Goal: Task Accomplishment & Management: Manage account settings

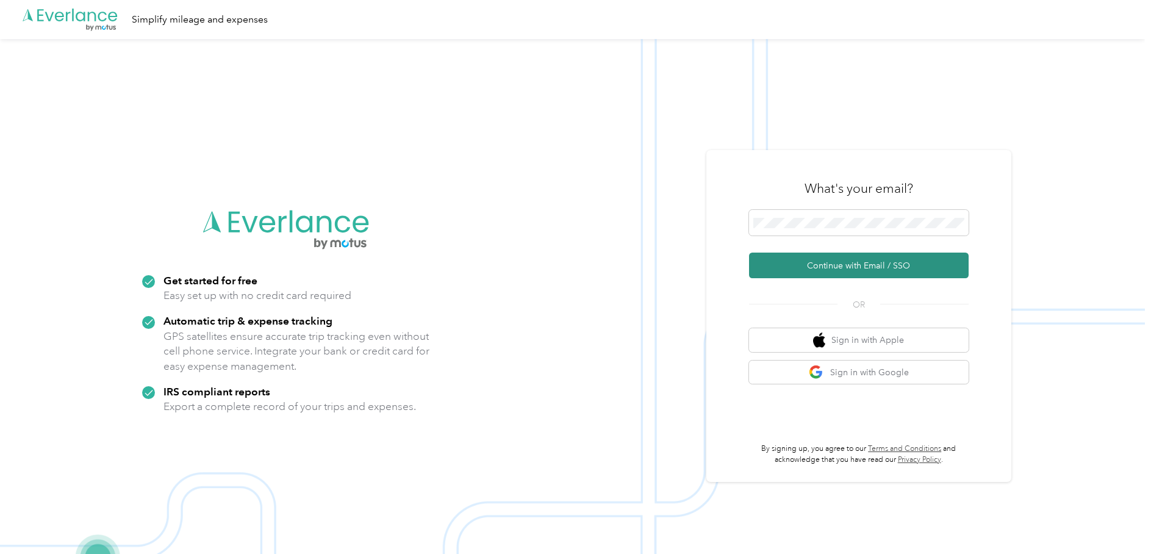
click at [815, 262] on button "Continue with Email / SSO" at bounding box center [859, 265] width 220 height 26
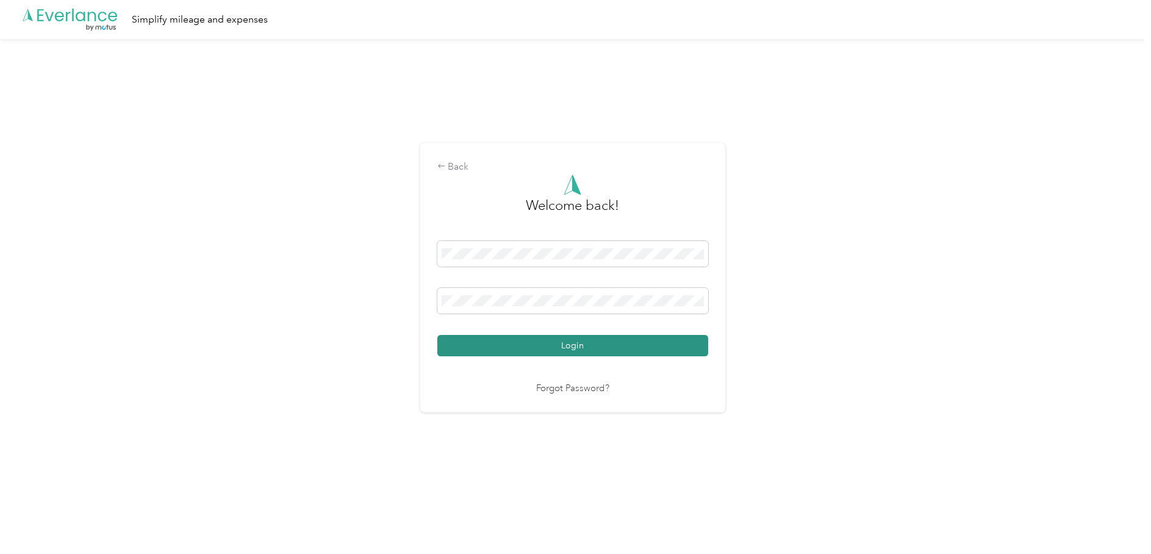
click at [568, 349] on button "Login" at bounding box center [572, 345] width 271 height 21
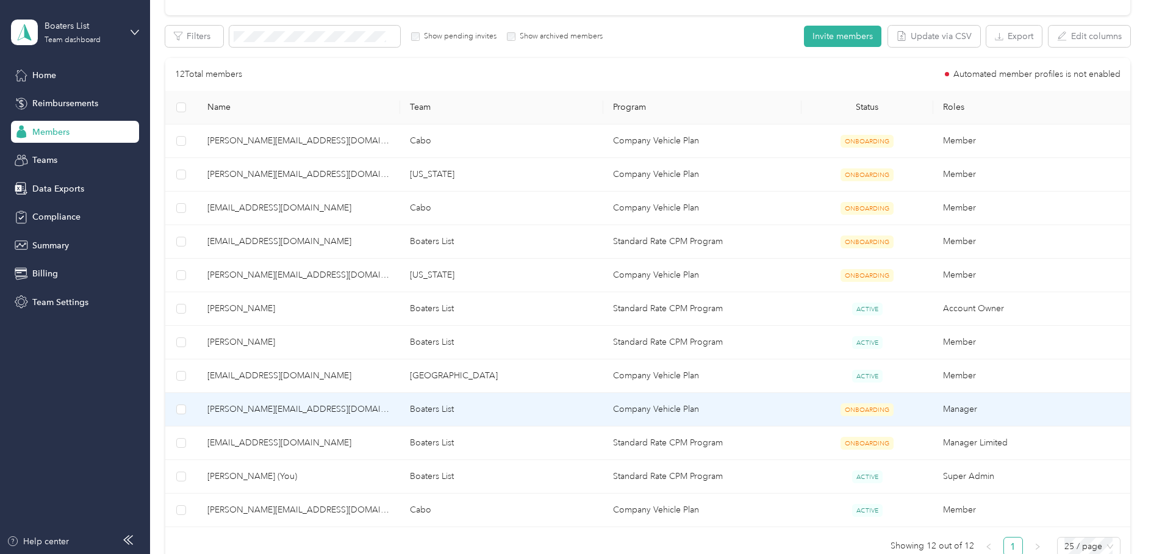
scroll to position [341, 0]
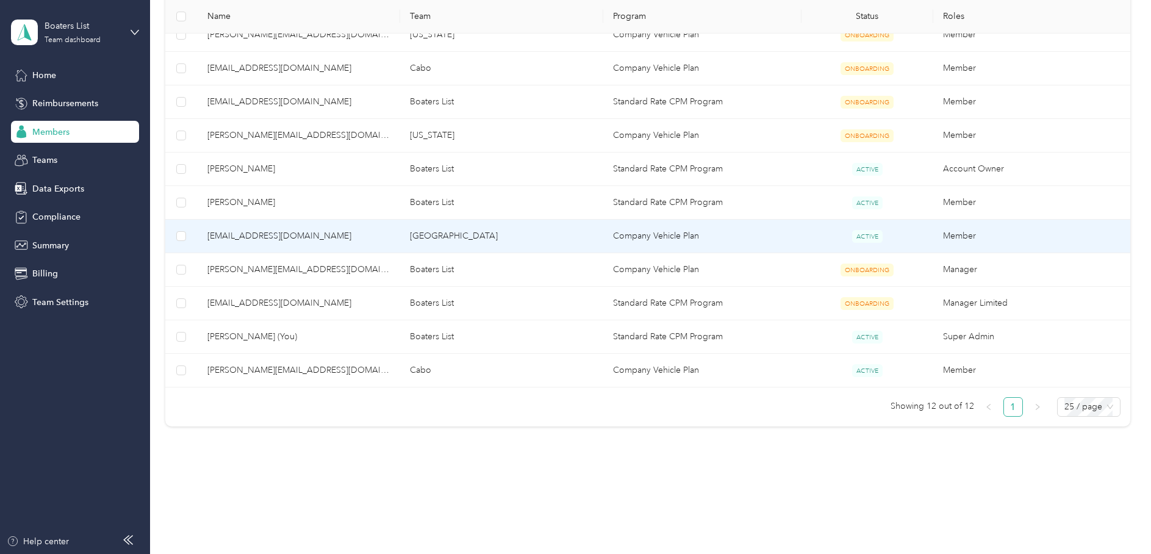
click at [260, 237] on span "[EMAIL_ADDRESS][DOMAIN_NAME]" at bounding box center [299, 235] width 184 height 13
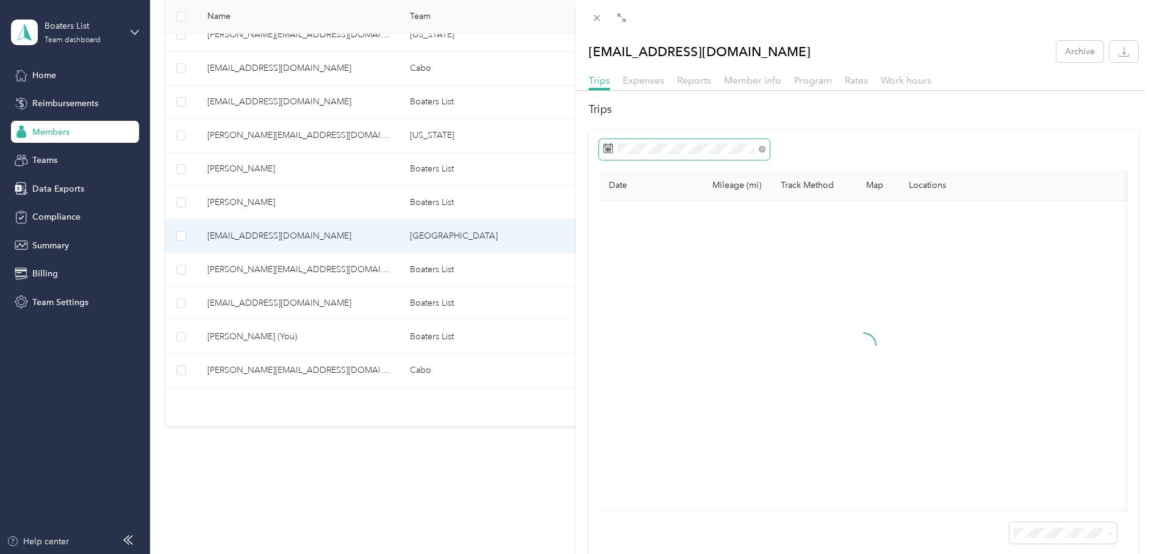
click at [710, 141] on span at bounding box center [684, 149] width 171 height 21
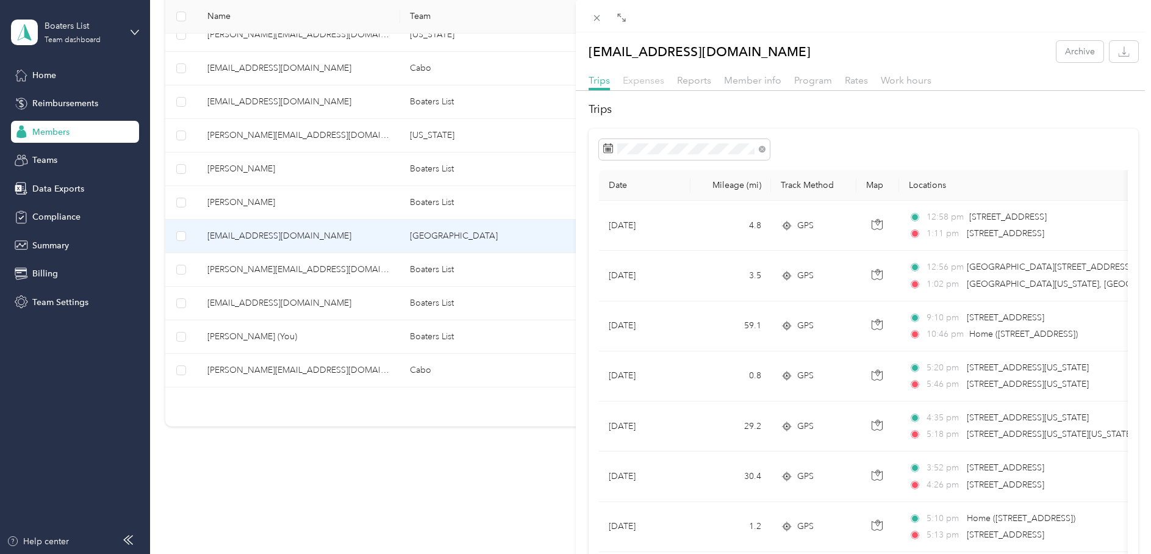
click at [634, 79] on span "Expenses" at bounding box center [643, 80] width 41 height 12
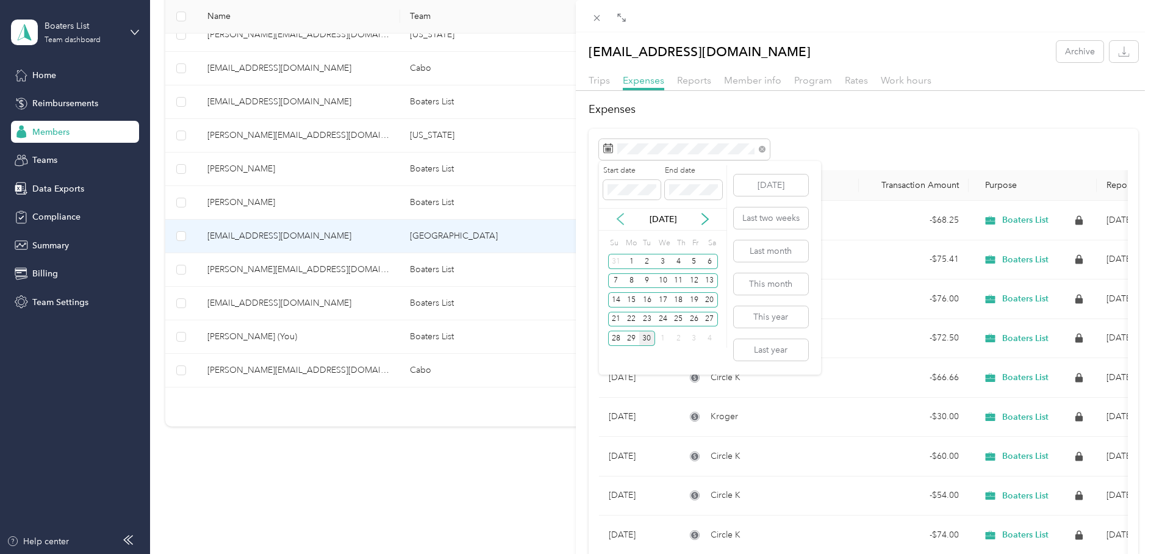
click at [624, 217] on icon at bounding box center [620, 219] width 12 height 12
click at [645, 267] on div "1" at bounding box center [647, 261] width 16 height 15
click at [704, 219] on icon at bounding box center [705, 219] width 12 height 12
click at [646, 281] on div "5" at bounding box center [647, 280] width 16 height 15
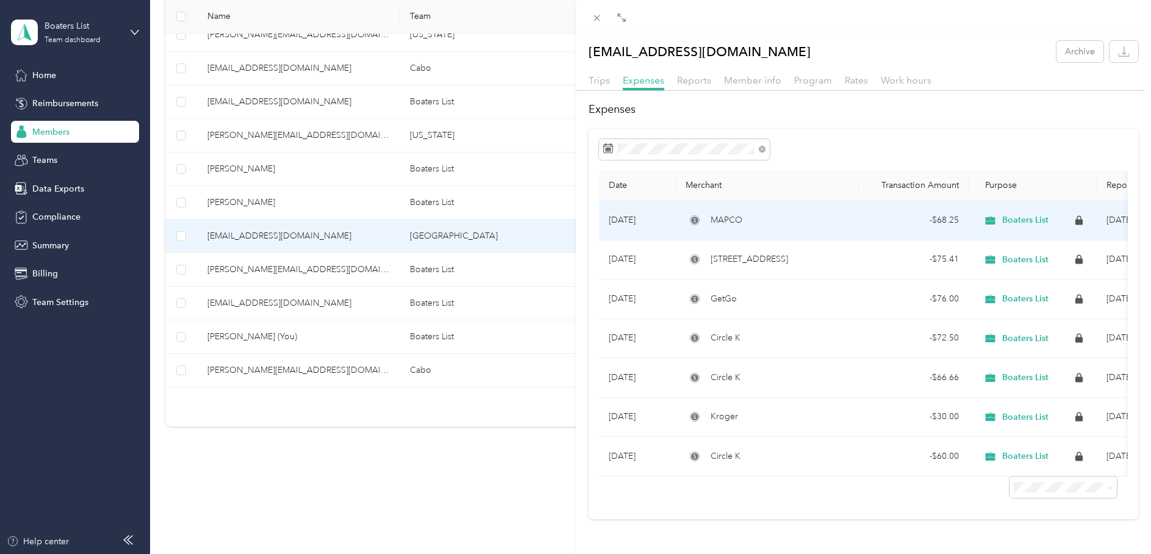
click at [993, 222] on icon at bounding box center [990, 220] width 10 height 9
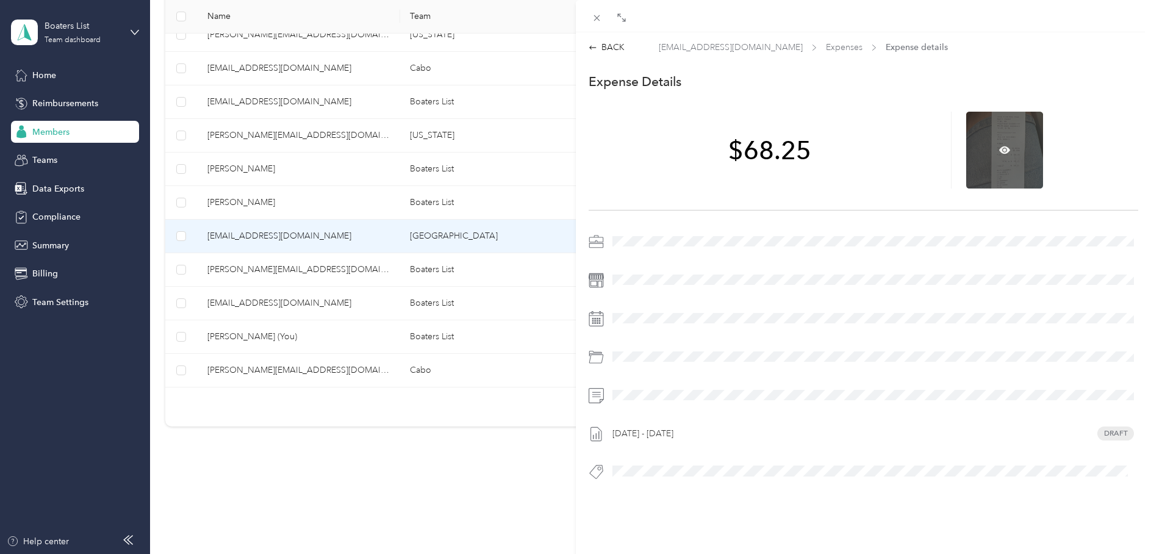
click at [1016, 170] on div at bounding box center [1004, 150] width 77 height 77
click at [1002, 148] on icon at bounding box center [1004, 149] width 11 height 7
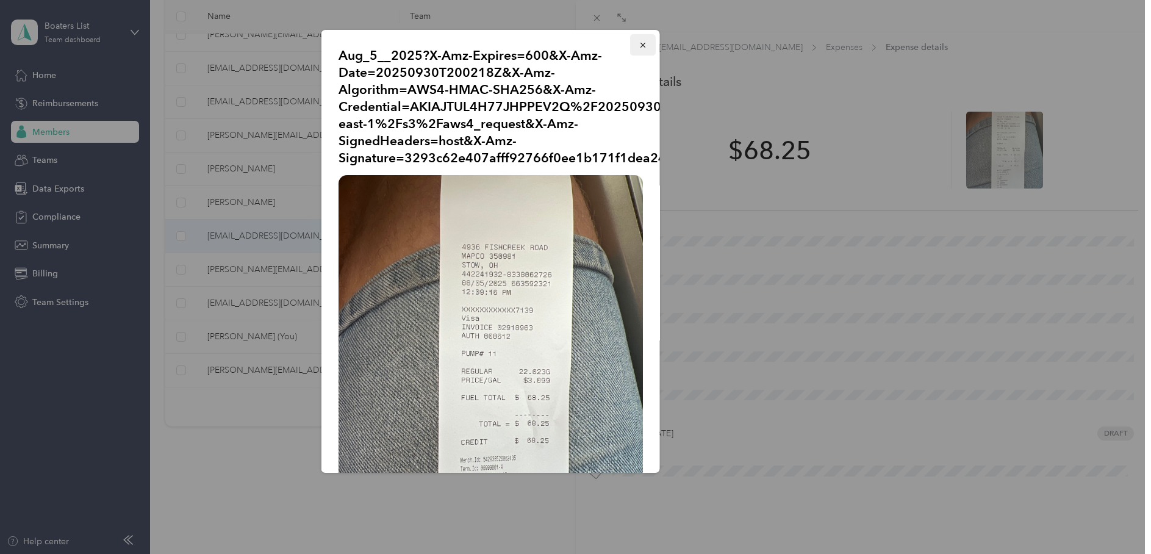
click at [645, 45] on icon "button" at bounding box center [642, 45] width 9 height 9
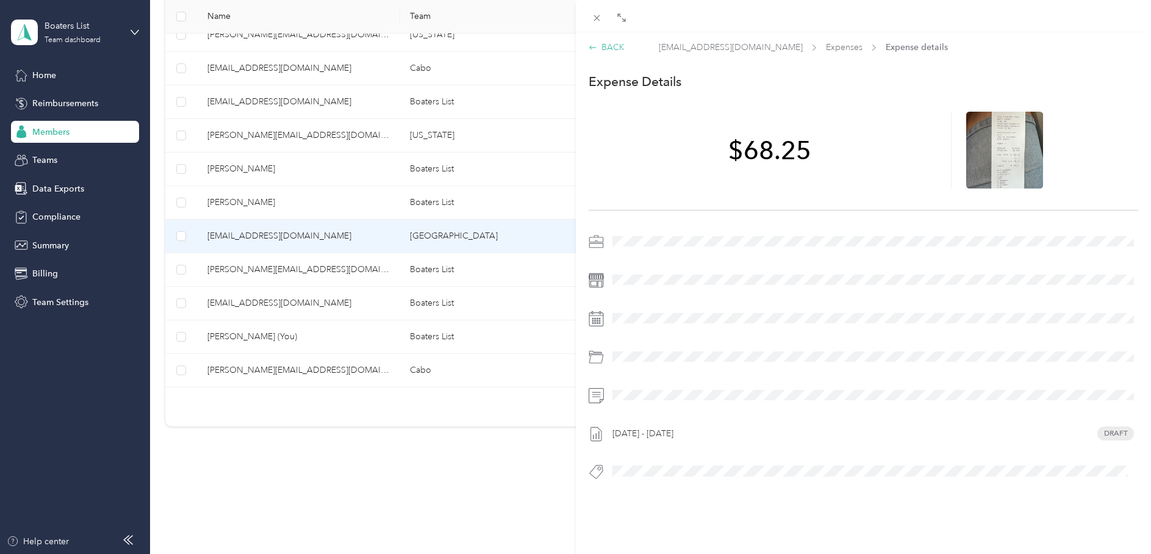
click at [606, 45] on div "BACK" at bounding box center [606, 47] width 36 height 13
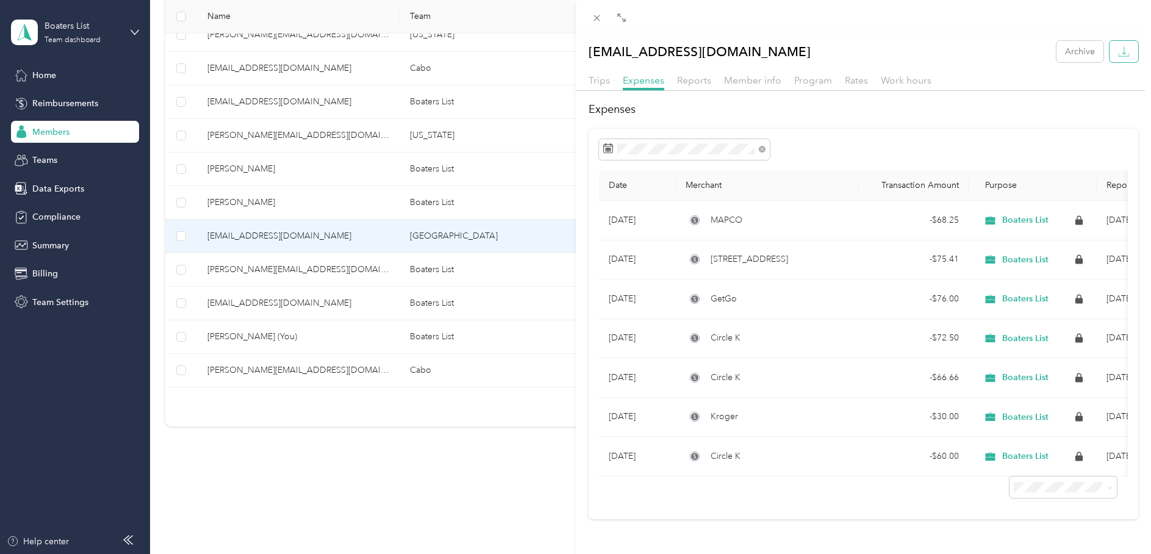
click at [1120, 54] on icon "button" at bounding box center [1124, 52] width 12 height 12
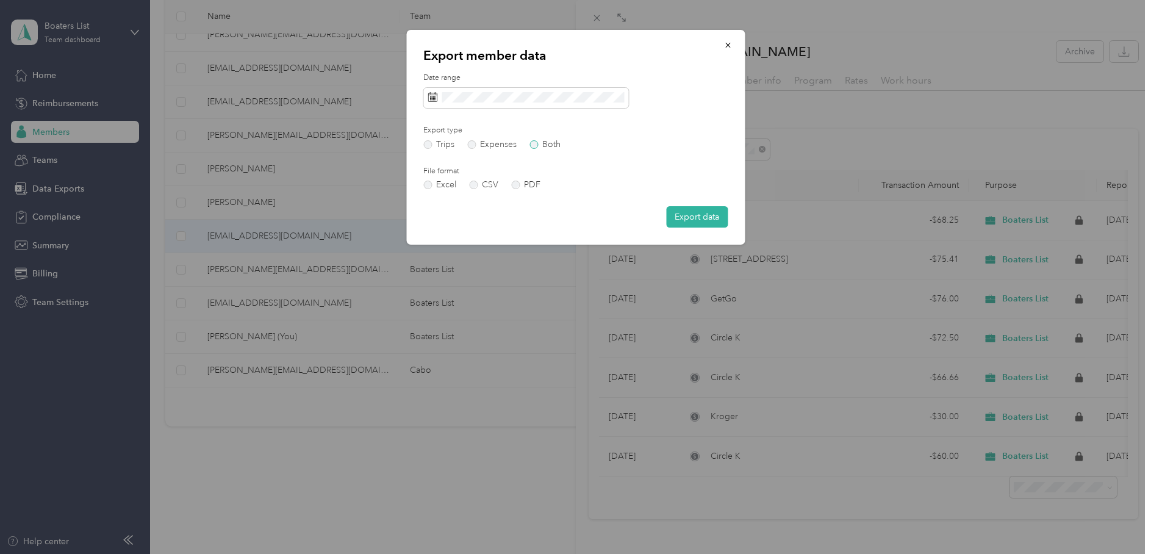
click at [536, 145] on label "Both" at bounding box center [544, 144] width 31 height 9
click at [516, 185] on label "PDF" at bounding box center [525, 184] width 29 height 9
click at [691, 218] on button "Export data" at bounding box center [697, 216] width 62 height 21
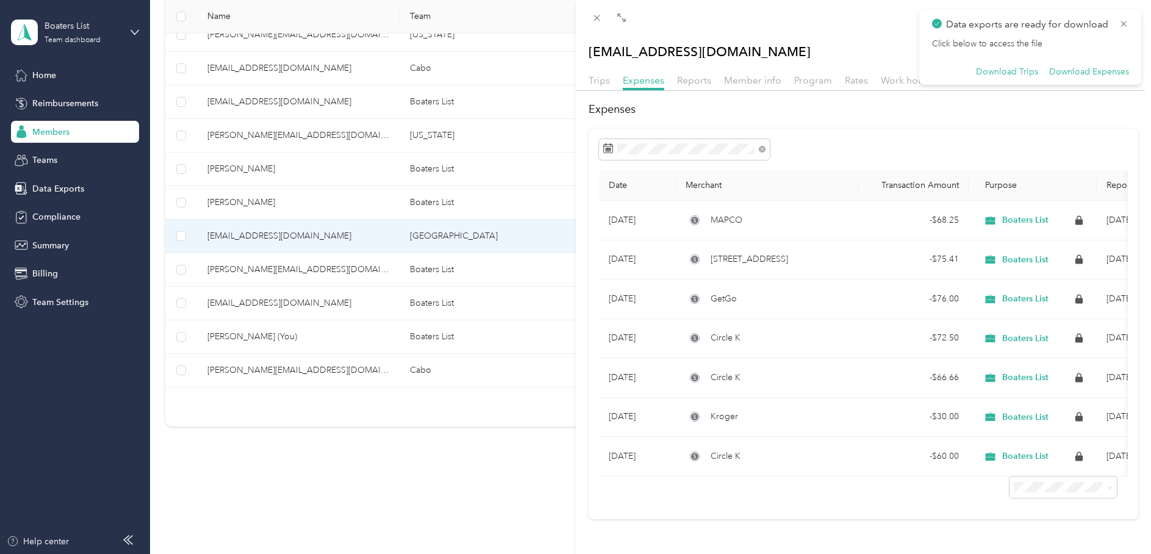
click at [872, 107] on h2 "Expenses" at bounding box center [863, 109] width 550 height 16
click at [1123, 22] on icon at bounding box center [1124, 24] width 6 height 6
drag, startPoint x: 393, startPoint y: 520, endPoint x: 386, endPoint y: 519, distance: 6.7
click at [386, 519] on div "[EMAIL_ADDRESS][DOMAIN_NAME] Archive Trips Expenses Reports Member info Program…" at bounding box center [575, 277] width 1151 height 554
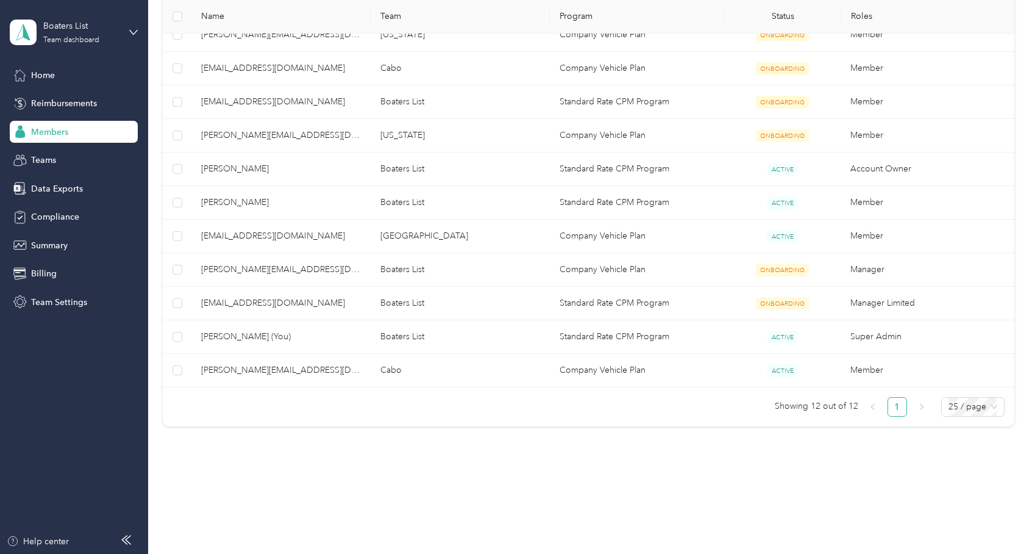
click at [62, 134] on span "Members" at bounding box center [49, 132] width 37 height 13
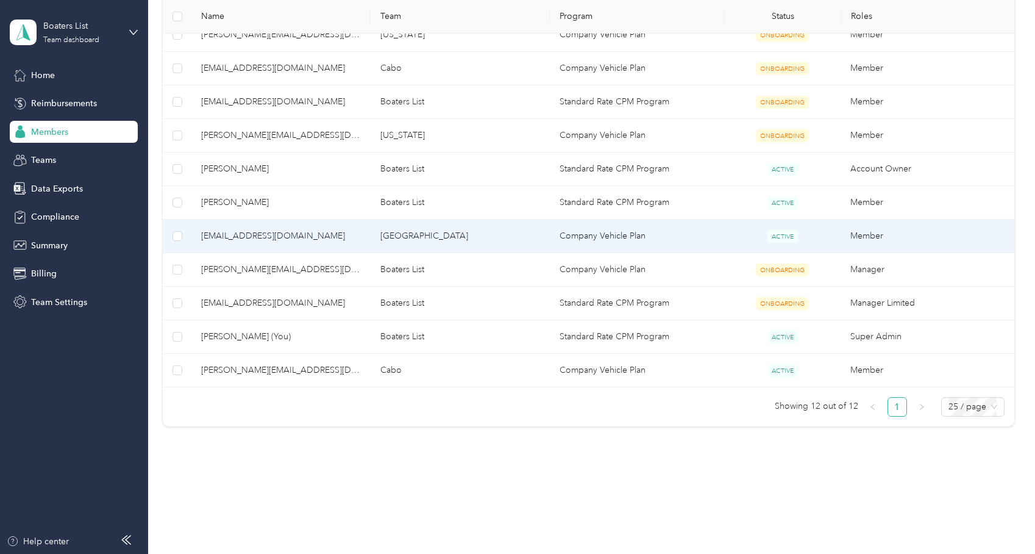
click at [246, 237] on span "[EMAIL_ADDRESS][DOMAIN_NAME]" at bounding box center [281, 235] width 160 height 13
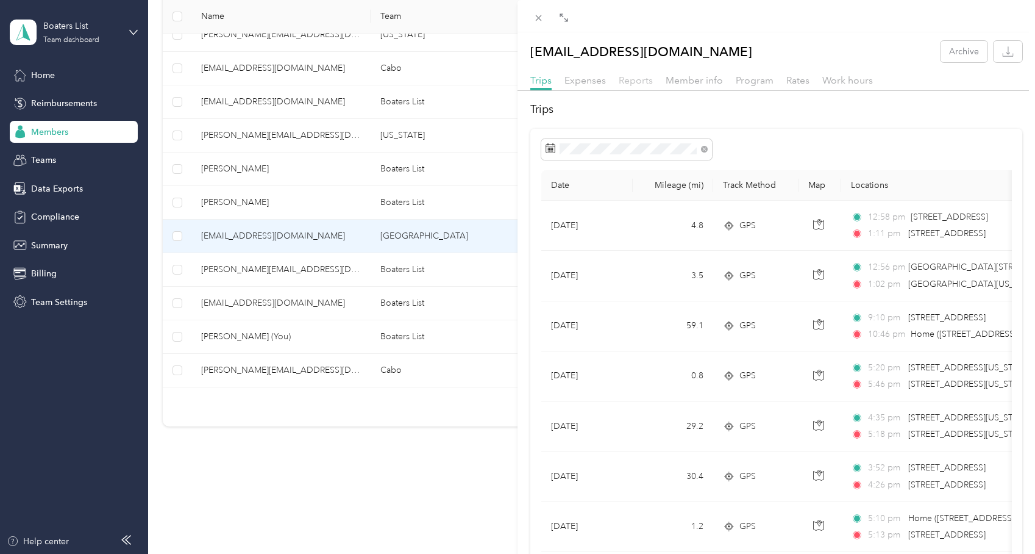
click at [631, 78] on span "Reports" at bounding box center [636, 80] width 34 height 12
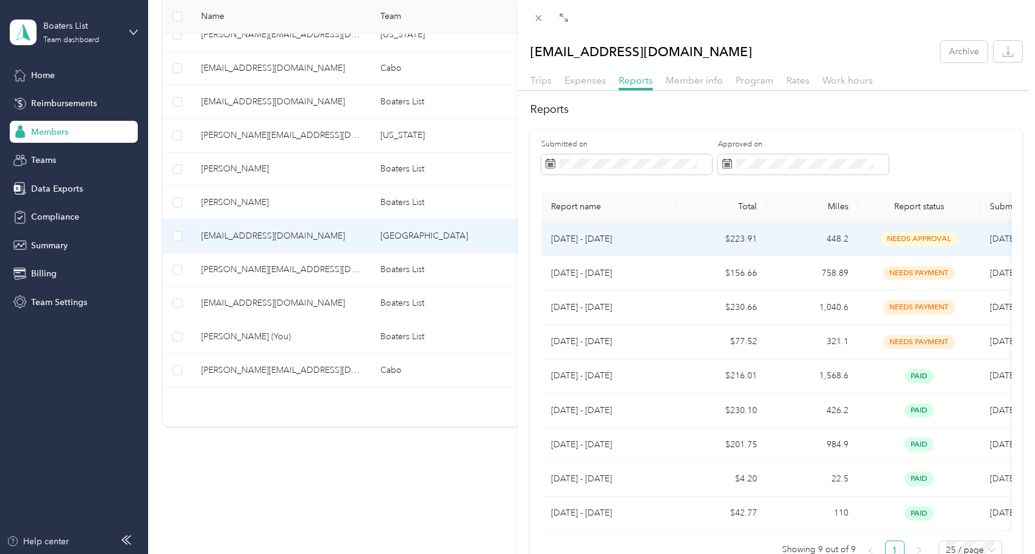
click at [577, 238] on p "[DATE] - [DATE]" at bounding box center [608, 238] width 115 height 13
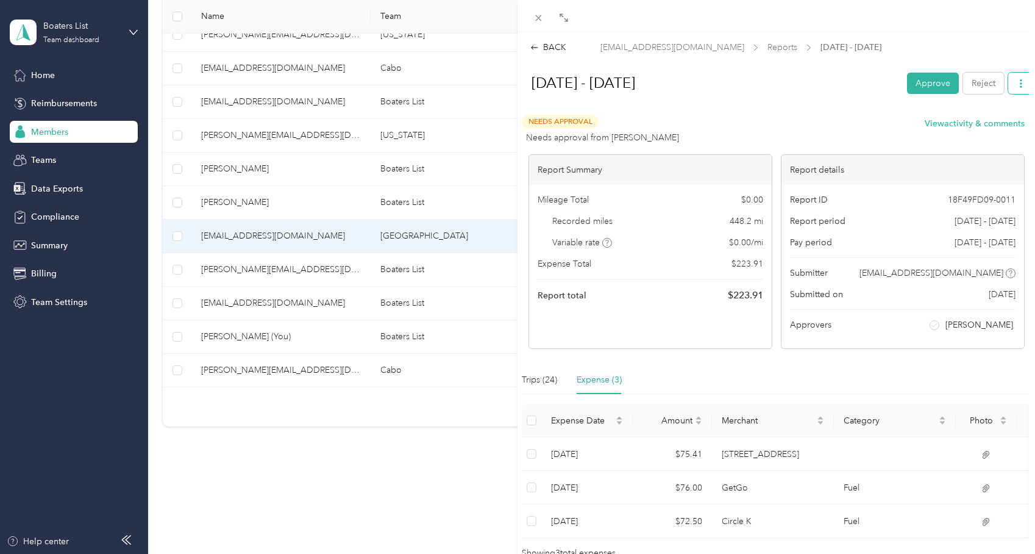
click at [1023, 87] on icon "button" at bounding box center [1021, 83] width 9 height 9
click at [988, 134] on span "Download" at bounding box center [986, 140] width 40 height 13
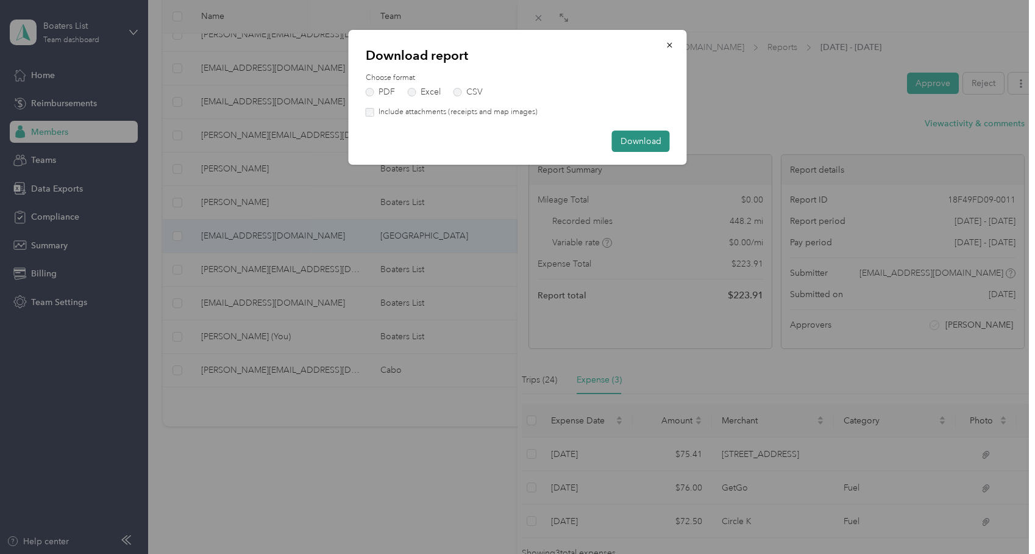
click at [660, 143] on button "Download" at bounding box center [641, 140] width 58 height 21
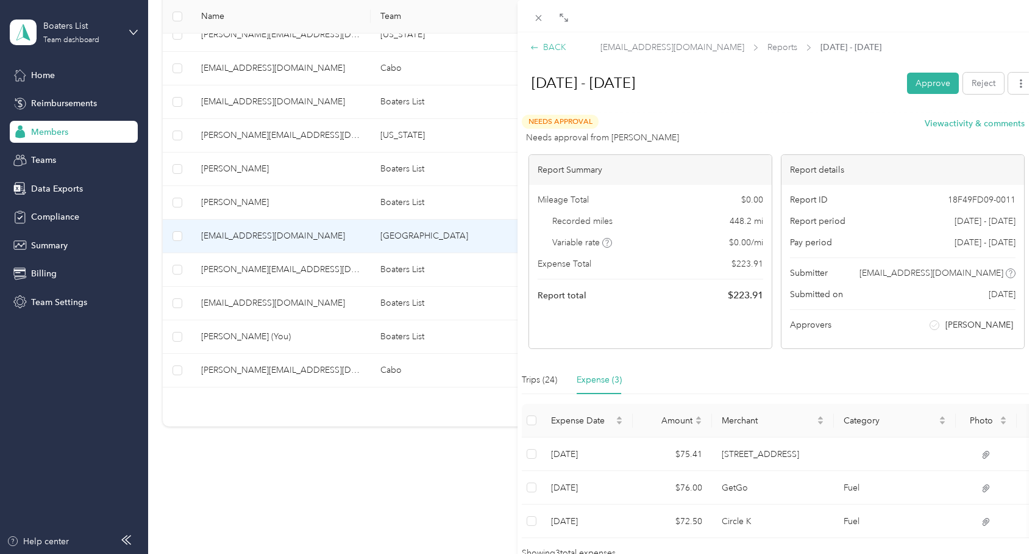
click at [536, 51] on icon at bounding box center [535, 47] width 9 height 9
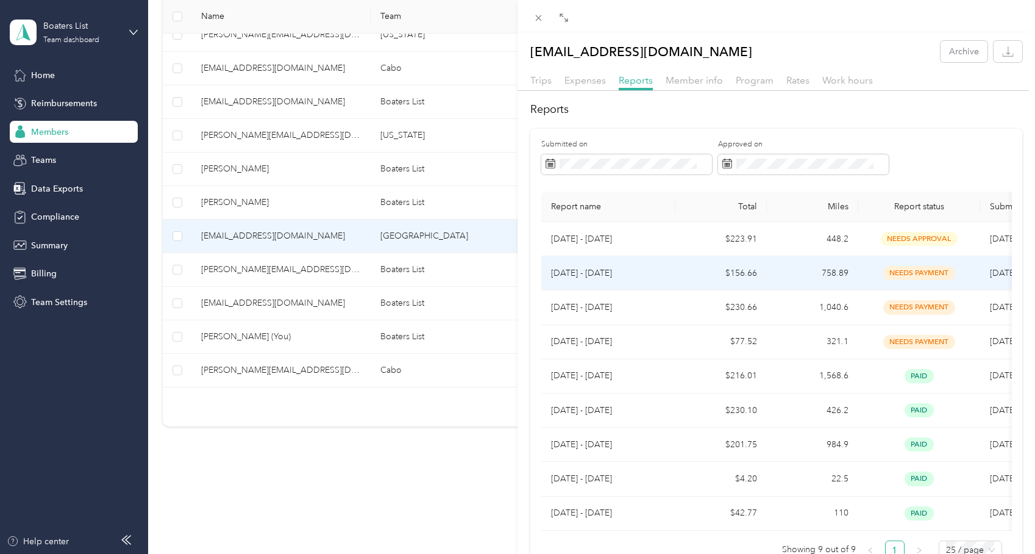
click at [599, 280] on td "[DATE] - [DATE]" at bounding box center [608, 273] width 134 height 34
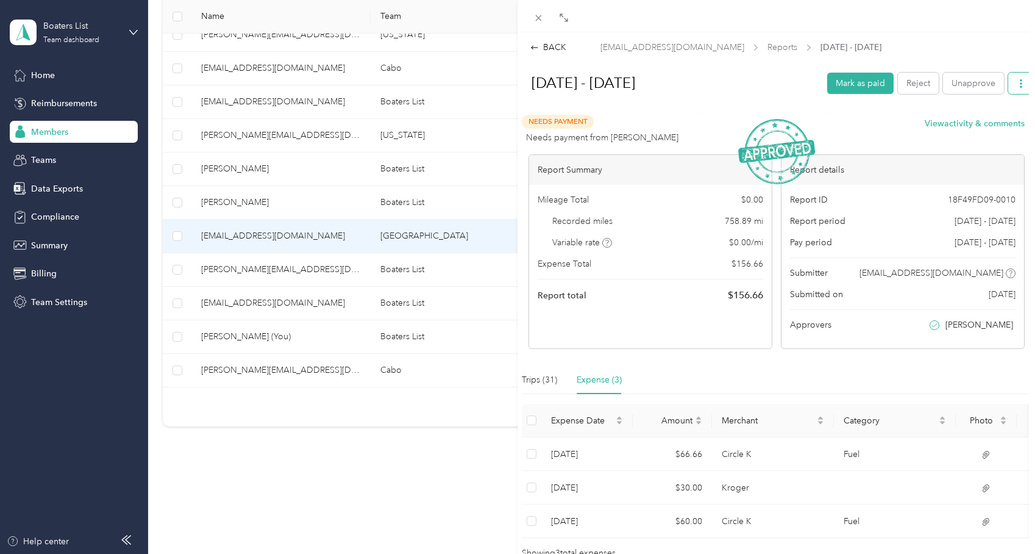
click at [1020, 86] on icon "button" at bounding box center [1021, 83] width 9 height 9
click at [995, 134] on span "Download" at bounding box center [986, 140] width 40 height 13
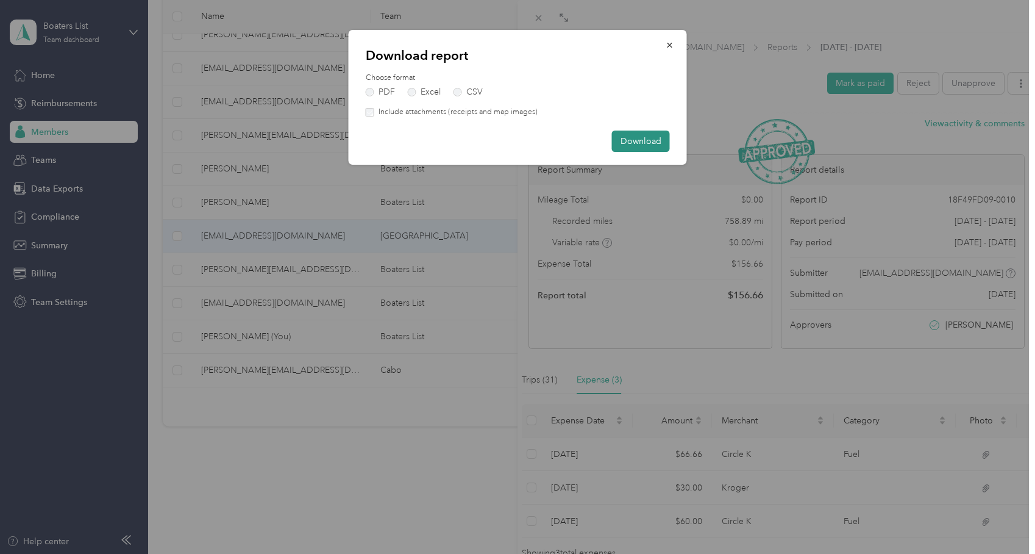
click at [634, 140] on button "Download" at bounding box center [641, 140] width 58 height 21
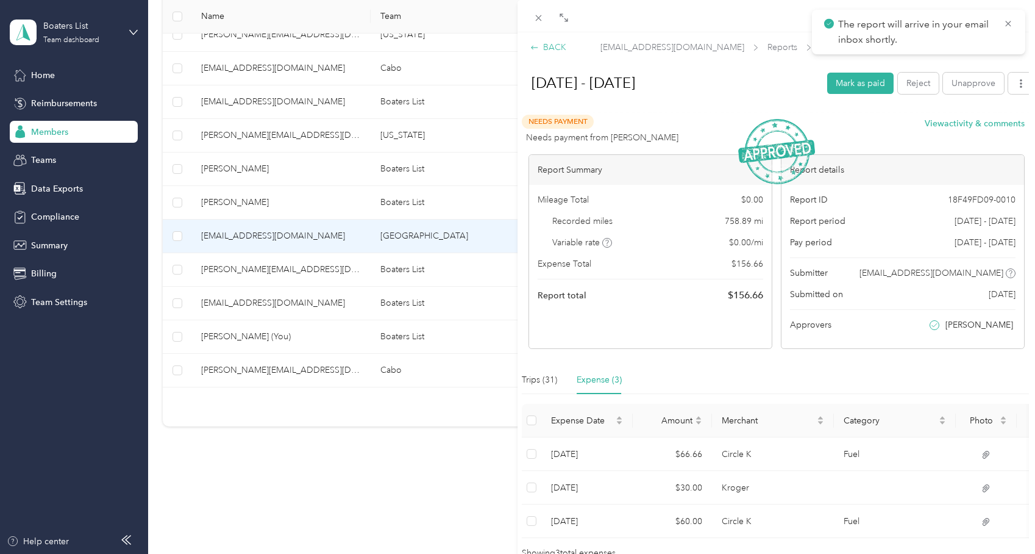
click at [548, 49] on div "BACK" at bounding box center [549, 47] width 36 height 13
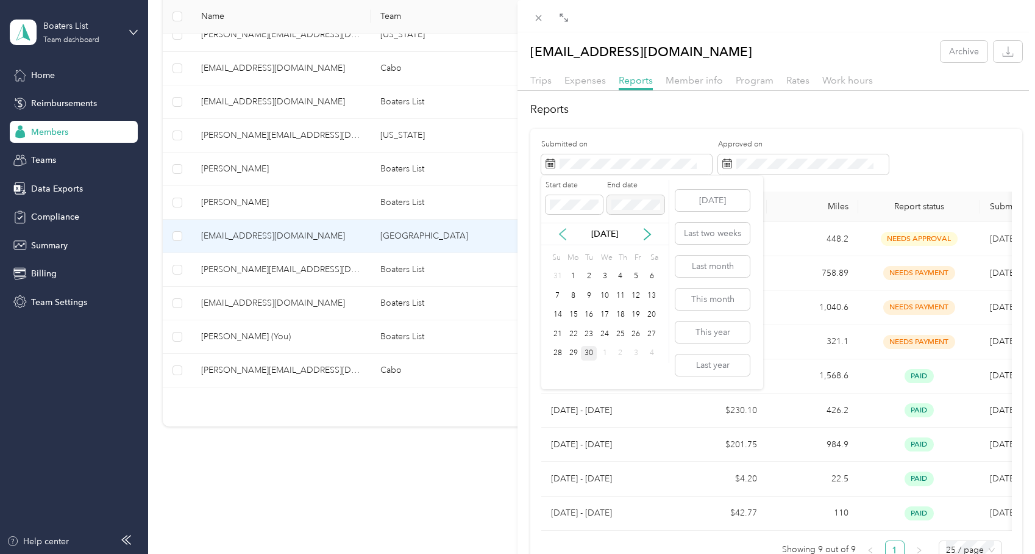
click at [558, 238] on icon at bounding box center [563, 234] width 12 height 12
drag, startPoint x: 588, startPoint y: 279, endPoint x: 629, endPoint y: 232, distance: 61.4
click at [588, 279] on div "1" at bounding box center [589, 276] width 16 height 15
click at [652, 232] on icon at bounding box center [647, 234] width 12 height 12
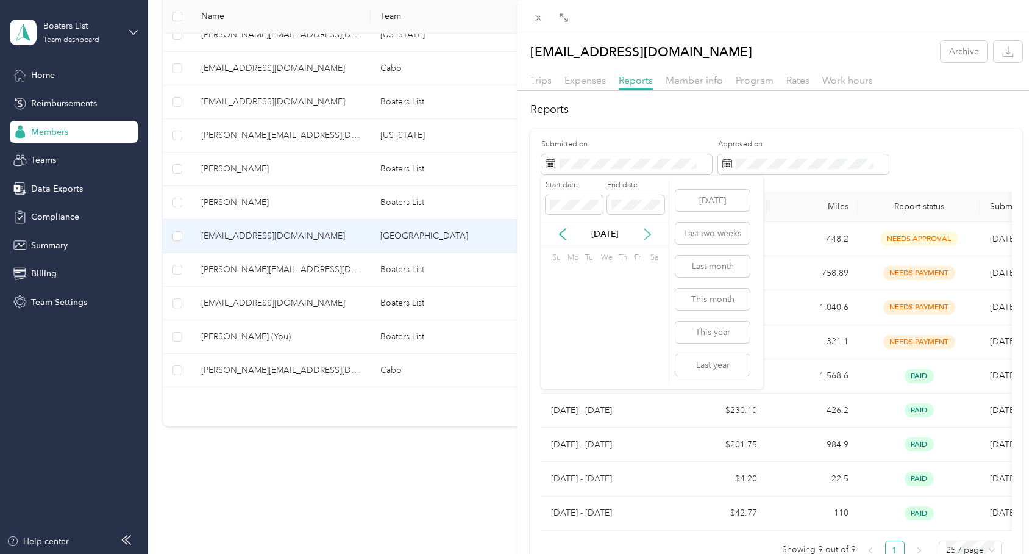
click at [649, 232] on icon at bounding box center [647, 234] width 12 height 12
click at [563, 236] on icon at bounding box center [563, 234] width 6 height 11
click at [604, 296] on div "6" at bounding box center [605, 295] width 16 height 15
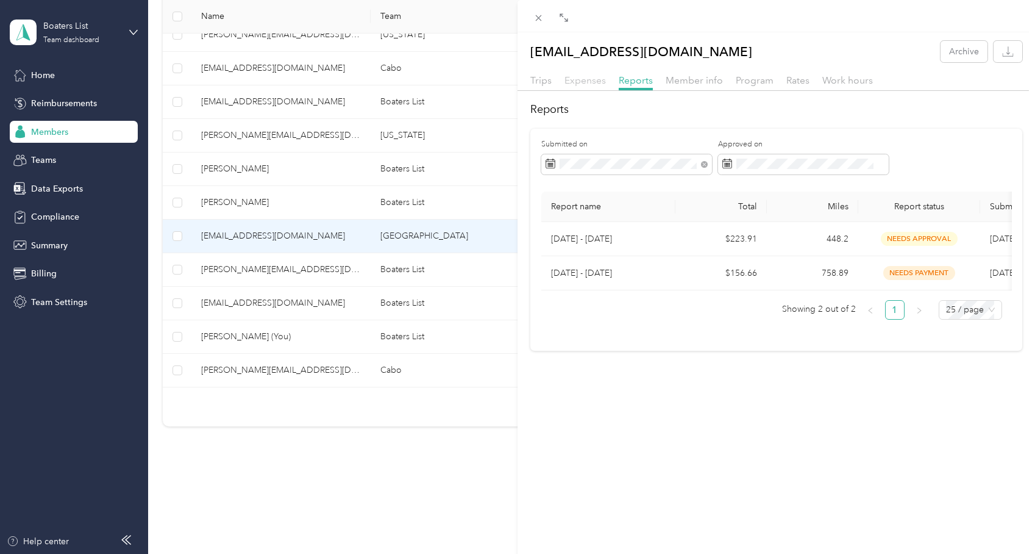
click at [593, 82] on span "Expenses" at bounding box center [585, 80] width 41 height 12
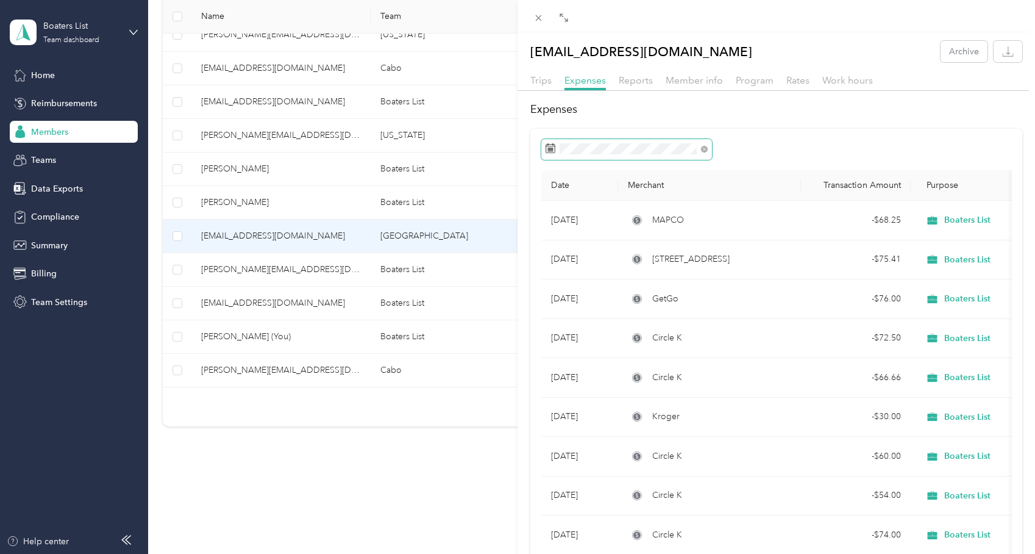
click at [573, 155] on span at bounding box center [626, 149] width 171 height 21
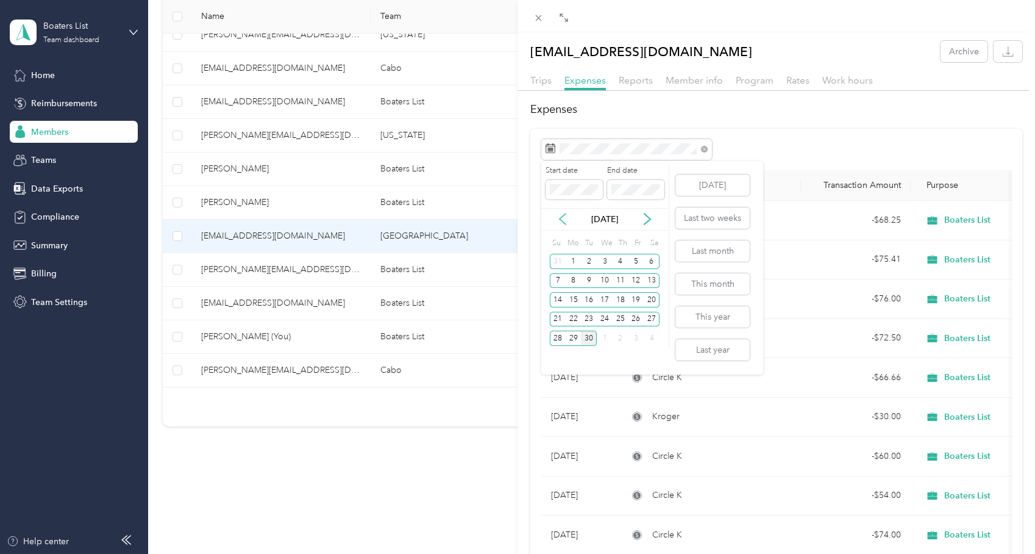
click at [560, 224] on icon at bounding box center [563, 219] width 12 height 12
click at [561, 223] on icon at bounding box center [563, 219] width 12 height 12
click at [585, 261] on div "1" at bounding box center [589, 261] width 16 height 15
click at [649, 222] on icon at bounding box center [647, 219] width 12 height 12
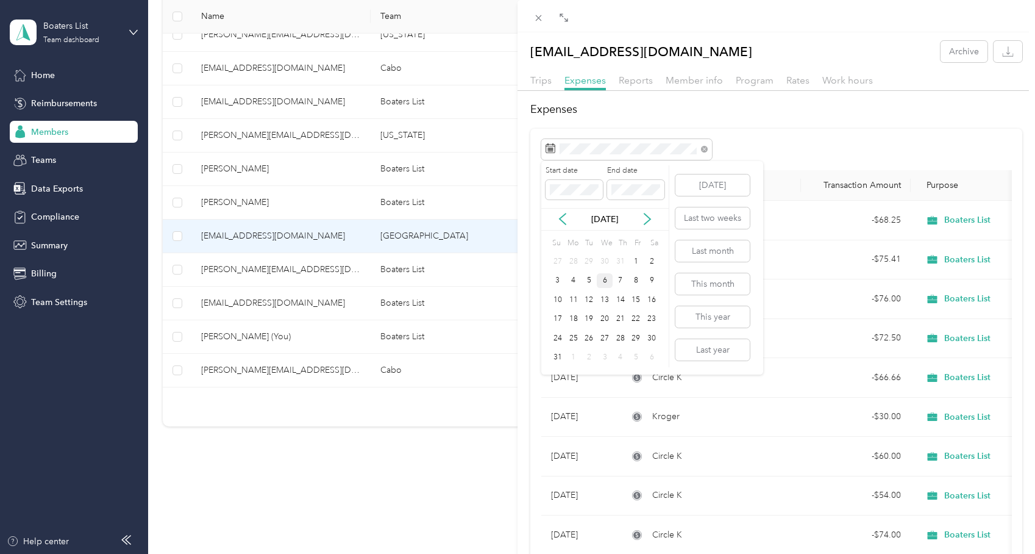
click at [602, 282] on div "6" at bounding box center [605, 280] width 16 height 15
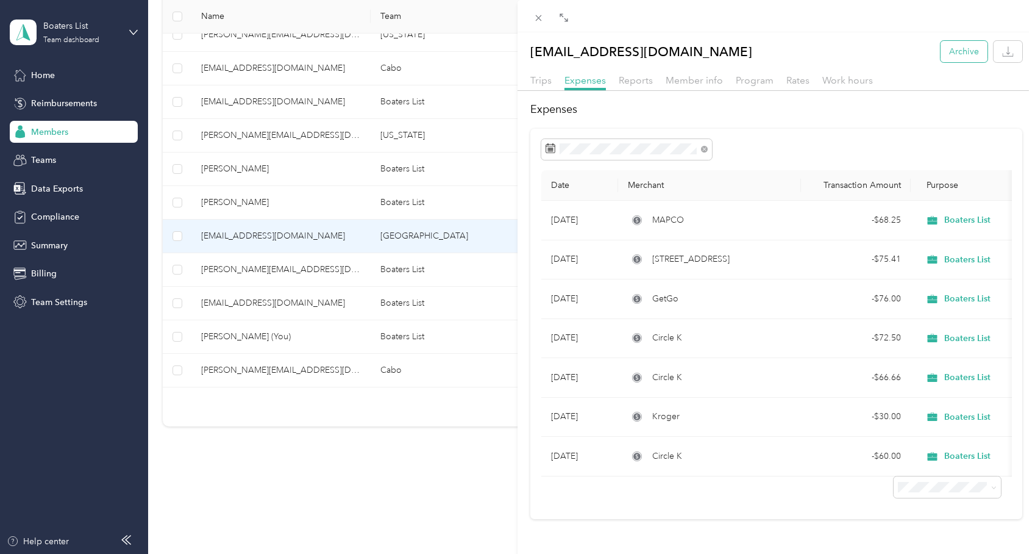
click at [973, 53] on button "Archive" at bounding box center [964, 51] width 47 height 21
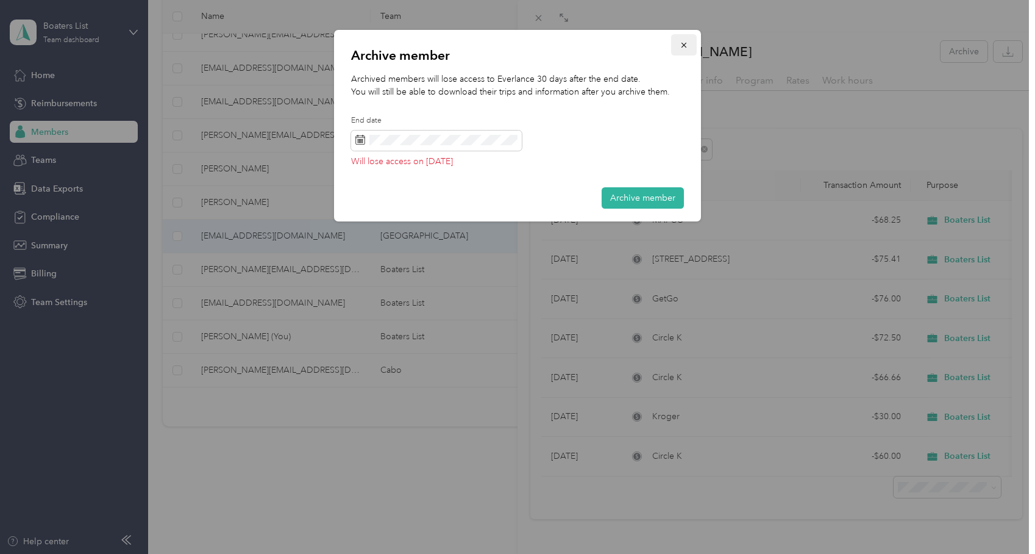
click at [682, 46] on icon "button" at bounding box center [684, 45] width 9 height 9
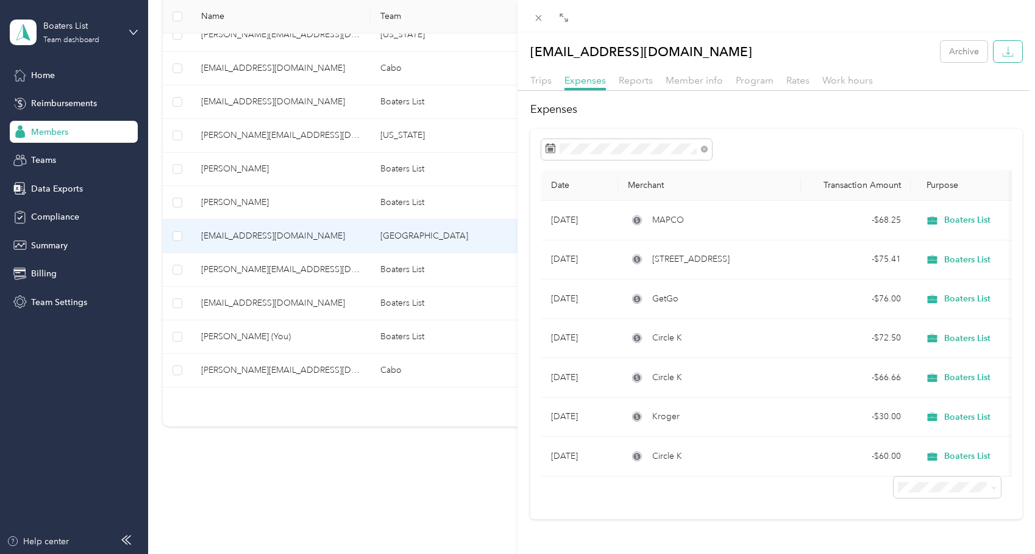
click at [1007, 55] on icon "button" at bounding box center [1008, 52] width 12 height 12
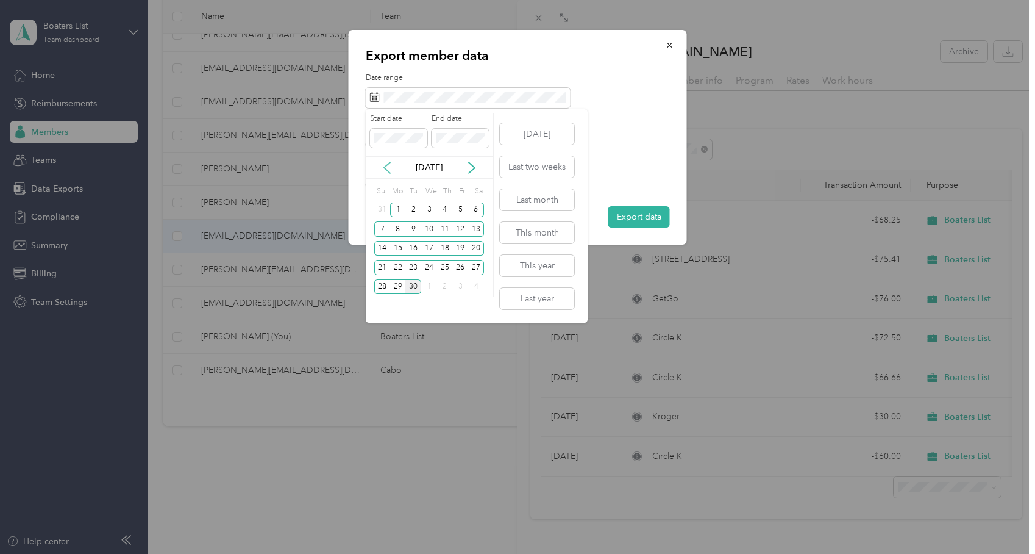
click at [386, 170] on icon at bounding box center [387, 167] width 6 height 11
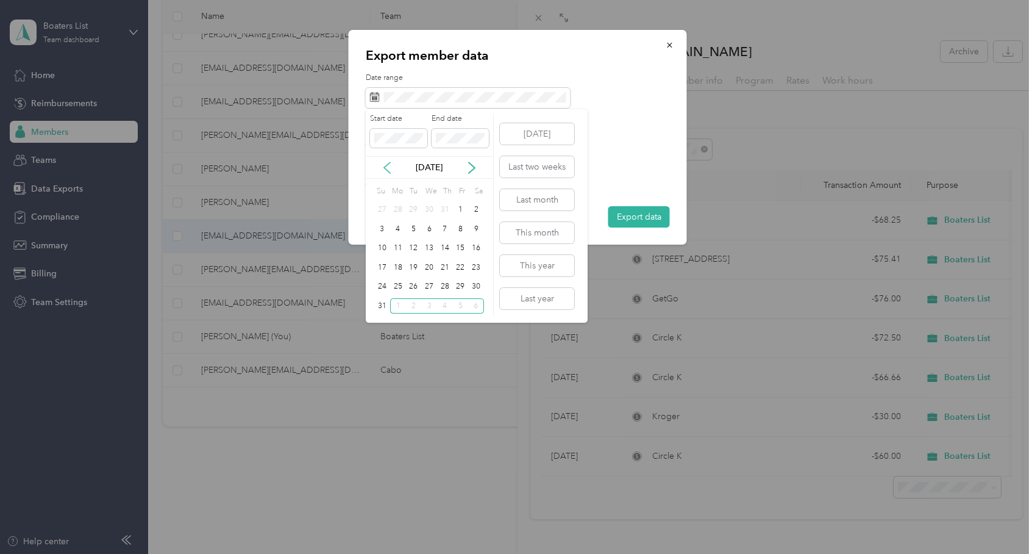
click at [386, 170] on icon at bounding box center [387, 167] width 6 height 11
click at [416, 211] on div "1" at bounding box center [414, 209] width 16 height 15
click at [477, 172] on icon at bounding box center [472, 168] width 12 height 12
click at [463, 232] on div "8" at bounding box center [461, 228] width 16 height 15
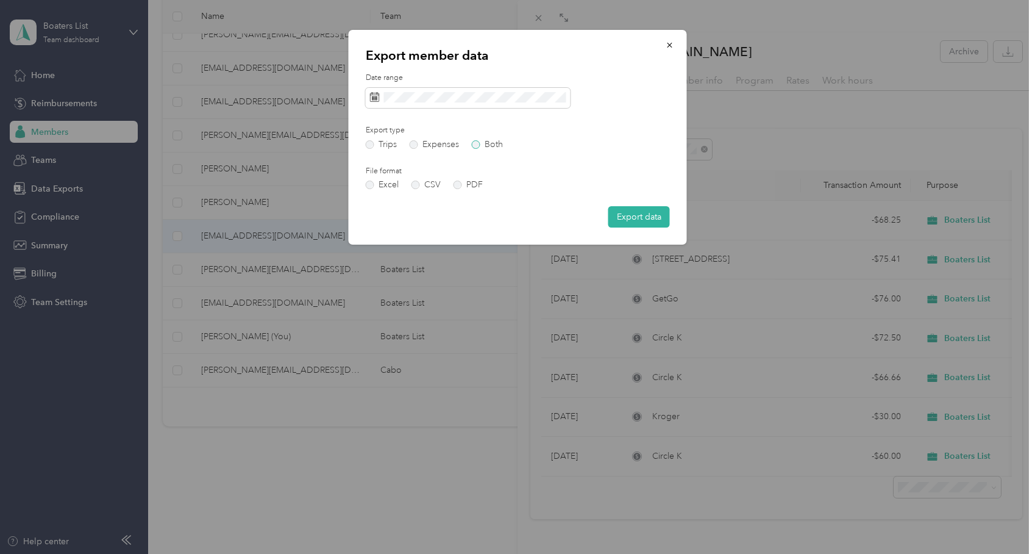
click at [473, 145] on label "Both" at bounding box center [487, 144] width 31 height 9
click at [457, 185] on label "PDF" at bounding box center [468, 184] width 29 height 9
click at [637, 215] on button "Export data" at bounding box center [640, 216] width 62 height 21
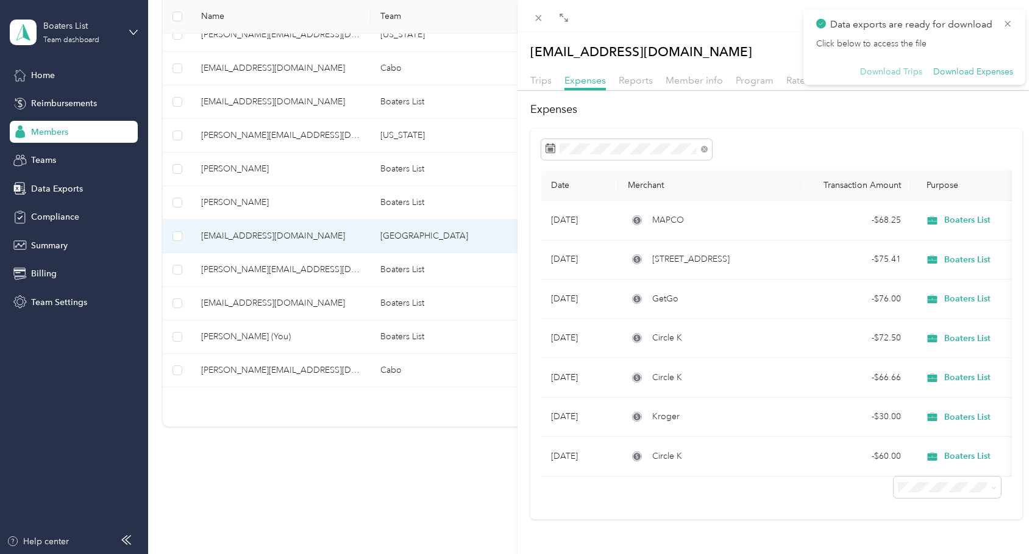
click at [896, 72] on button "Download Trips" at bounding box center [891, 71] width 62 height 11
click at [972, 65] on div "Click below to access the file Download Trips Download Expenses" at bounding box center [914, 57] width 197 height 39
click at [971, 72] on button "Download Expenses" at bounding box center [974, 71] width 80 height 11
click at [539, 77] on span "Trips" at bounding box center [541, 80] width 21 height 12
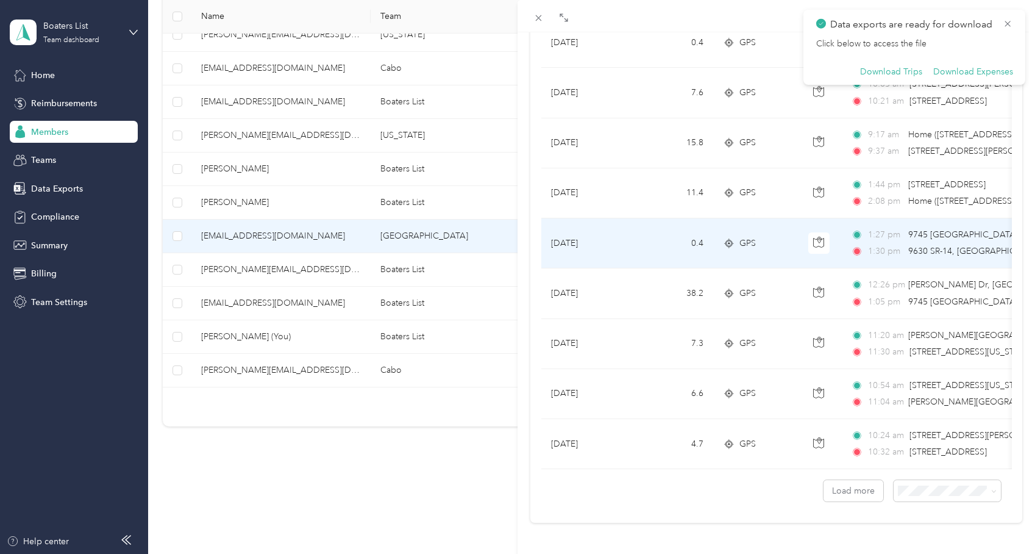
scroll to position [986, 0]
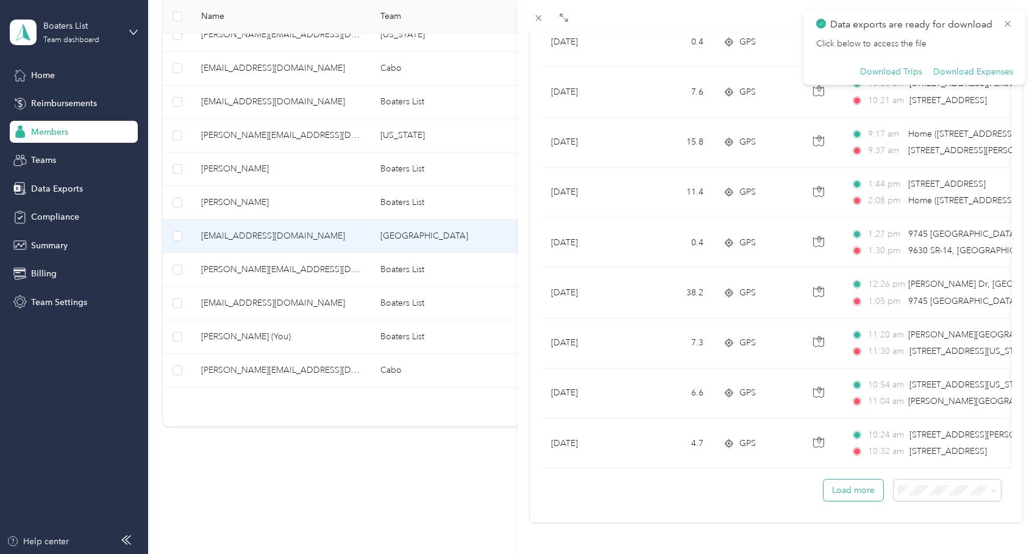
click at [855, 491] on button "Load more" at bounding box center [854, 489] width 60 height 21
click at [1006, 20] on icon at bounding box center [1008, 23] width 10 height 11
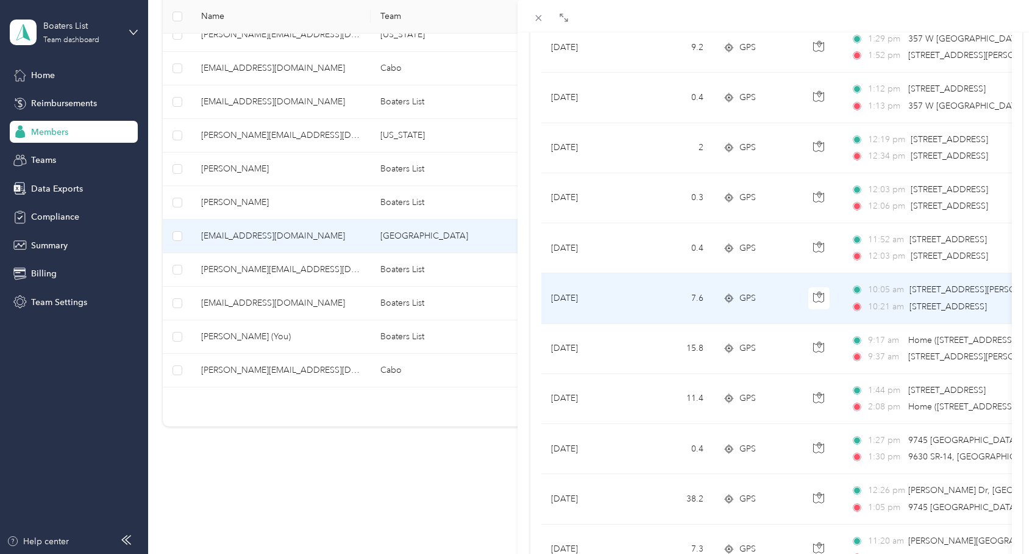
scroll to position [717, 0]
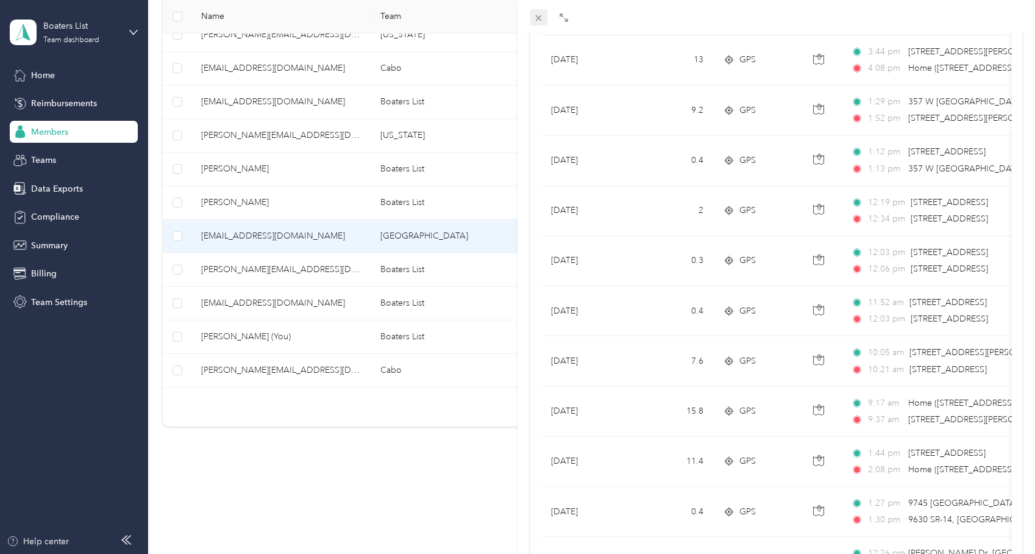
click at [540, 19] on icon at bounding box center [539, 18] width 10 height 10
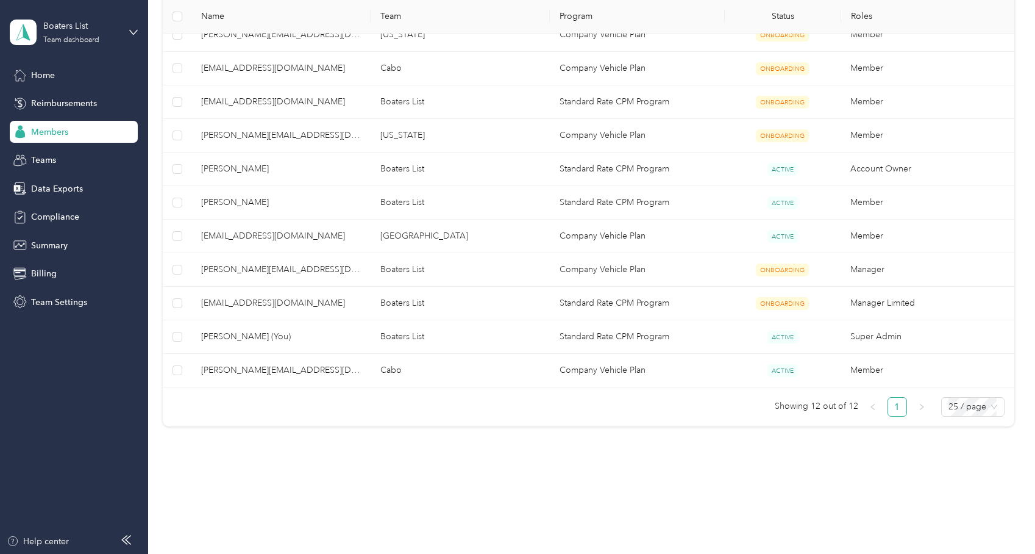
scroll to position [43, 0]
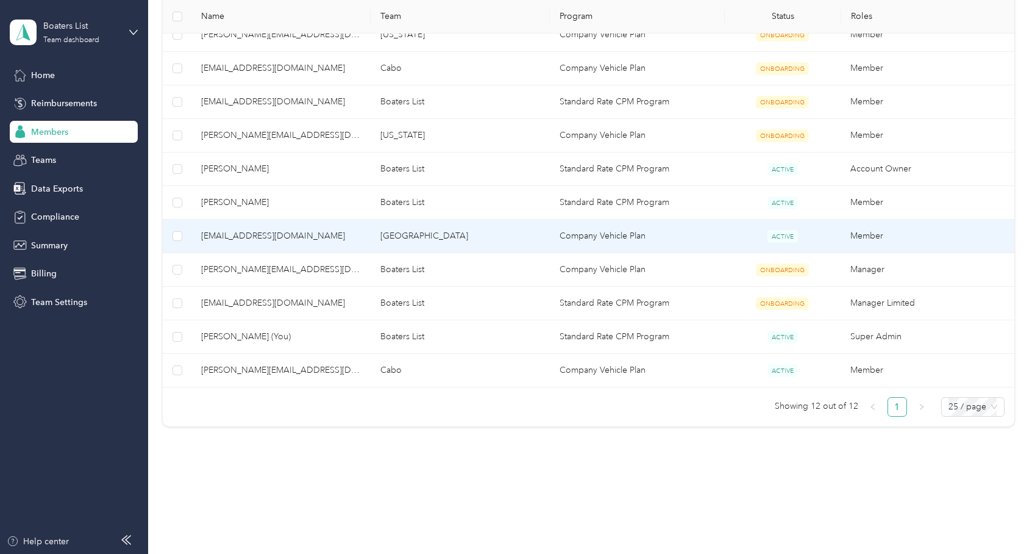
click at [217, 234] on span "[EMAIL_ADDRESS][DOMAIN_NAME]" at bounding box center [281, 235] width 160 height 13
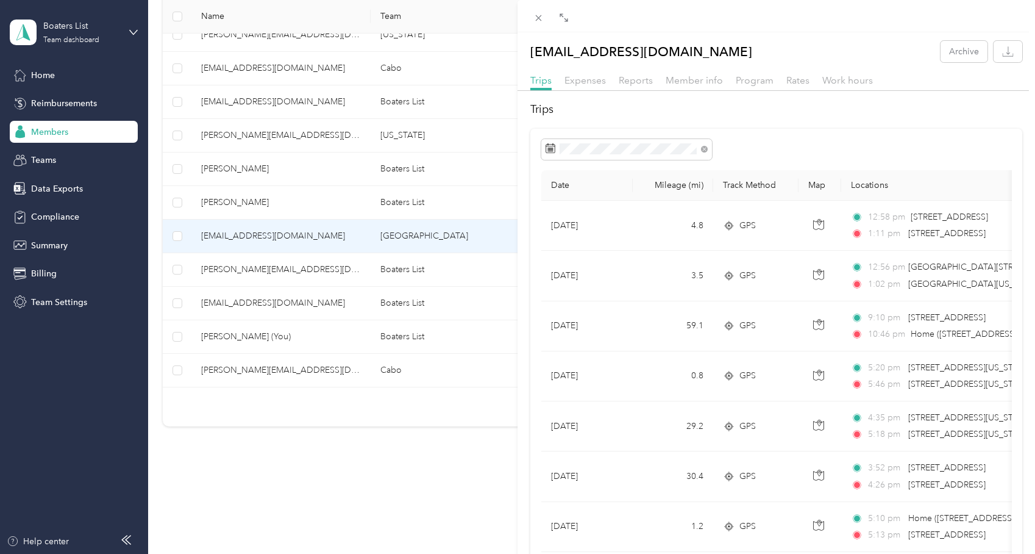
click at [672, 185] on th "Mileage (mi)" at bounding box center [673, 185] width 80 height 30
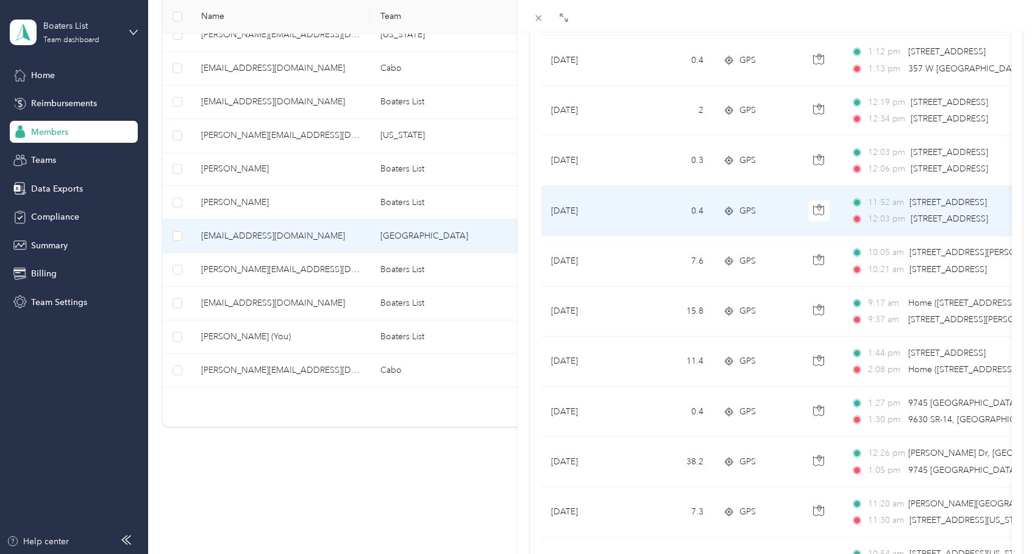
scroll to position [986, 0]
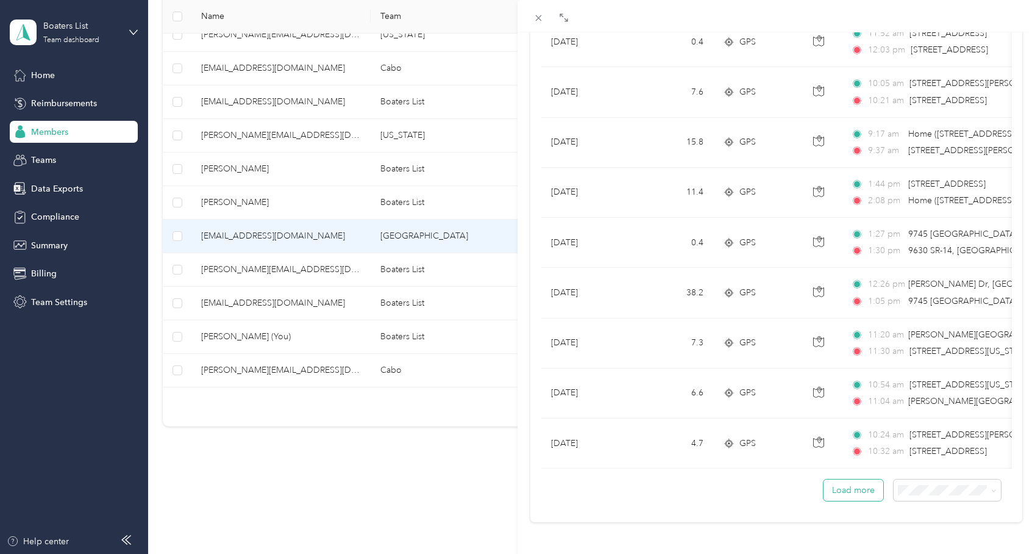
click at [863, 498] on button "Load more" at bounding box center [854, 489] width 60 height 21
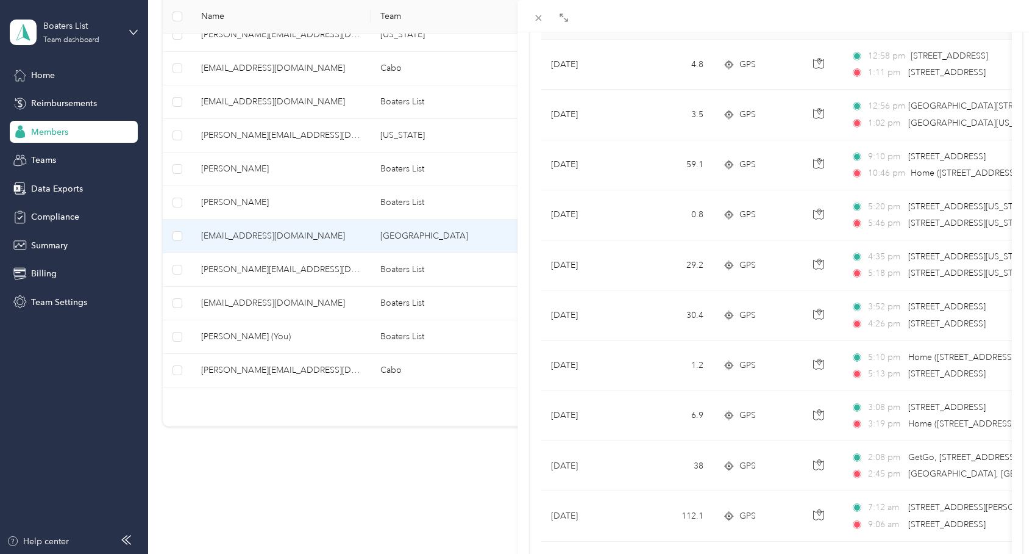
scroll to position [163, 0]
